Goal: Information Seeking & Learning: Learn about a topic

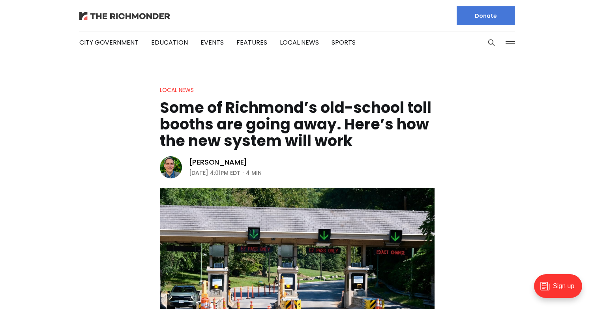
click at [131, 19] on img at bounding box center [124, 16] width 91 height 8
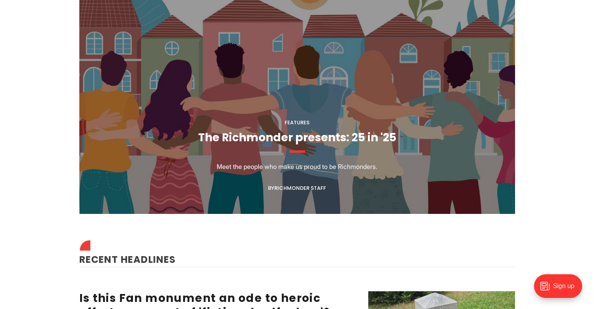
scroll to position [869, 0]
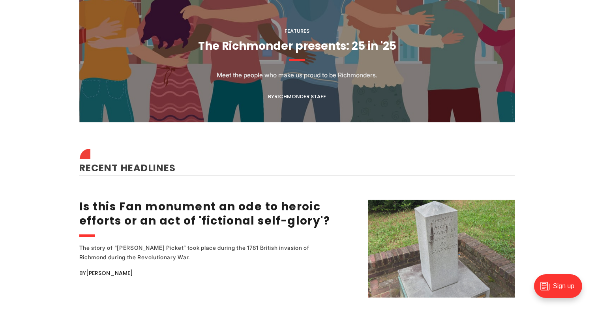
click at [295, 43] on link "The Richmonder presents: 25 in '25" at bounding box center [297, 45] width 198 height 15
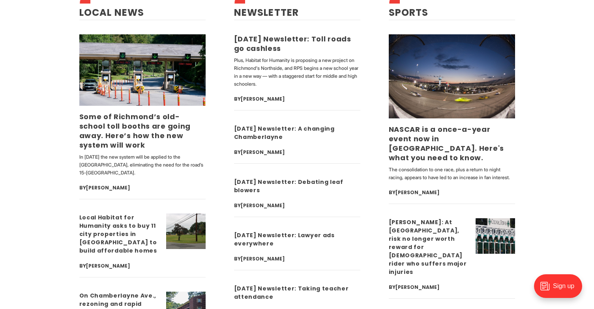
scroll to position [2528, 0]
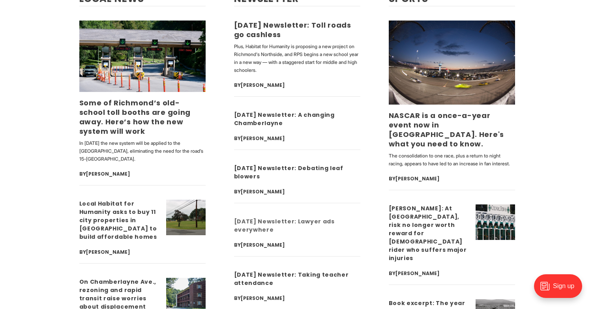
click at [284, 218] on link "[DATE] Newsletter: Lawyer ads everywhere" at bounding box center [284, 226] width 101 height 16
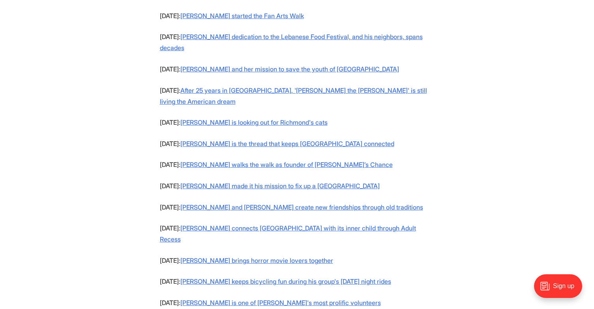
scroll to position [632, 0]
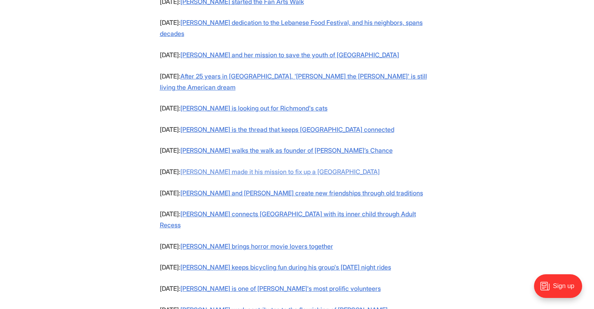
click at [214, 168] on link "Bob Argabright made it his mission to fix up a South Richmond park" at bounding box center [279, 172] width 199 height 8
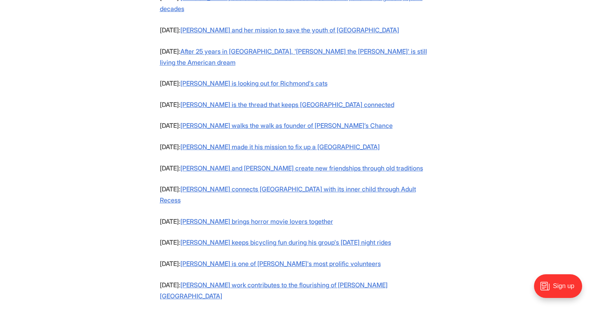
scroll to position [669, 0]
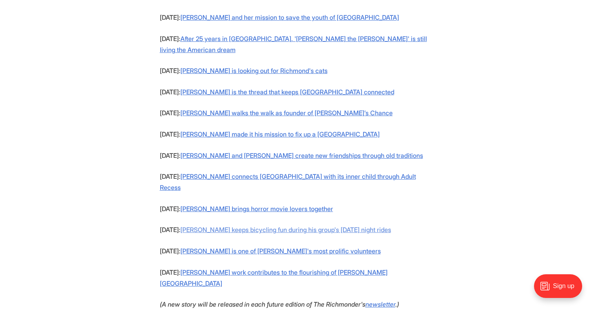
click at [242, 226] on link "Keith Ramsey keeps bicycling fun during his group's Monday night rides" at bounding box center [285, 230] width 211 height 8
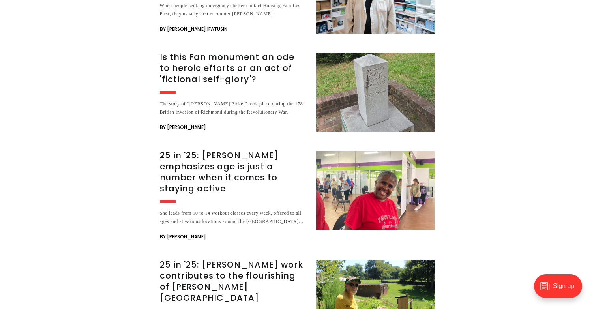
scroll to position [2133, 0]
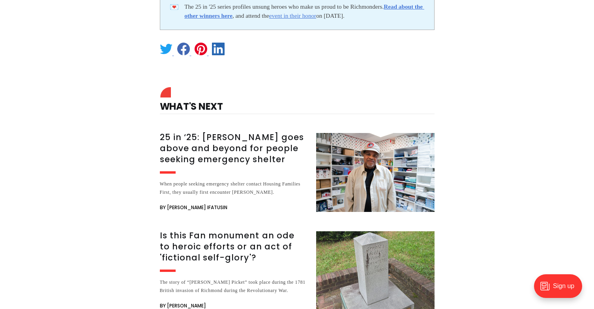
scroll to position [2409, 0]
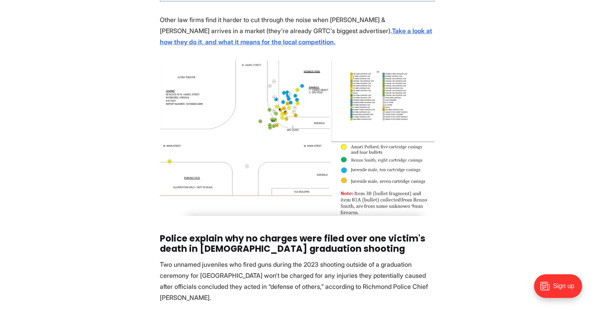
scroll to position [671, 0]
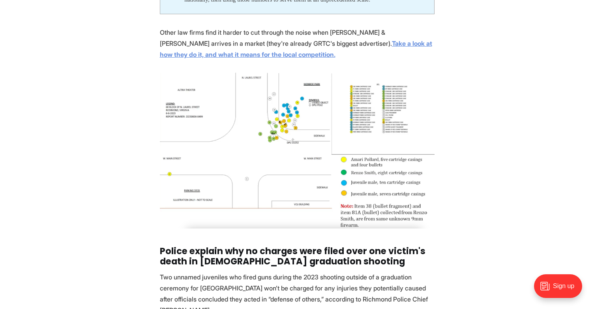
click at [323, 39] on strong "Take a look at how they do it, and what it means for the local competition." at bounding box center [296, 48] width 273 height 19
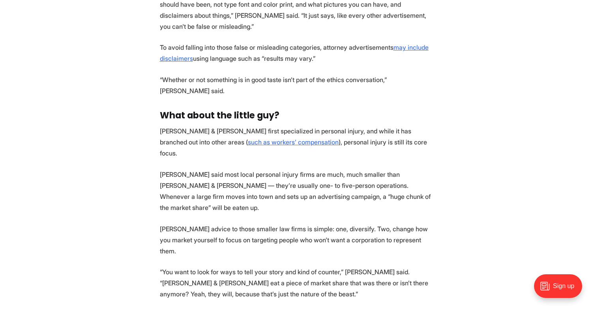
scroll to position [2464, 0]
